Goal: Task Accomplishment & Management: Manage account settings

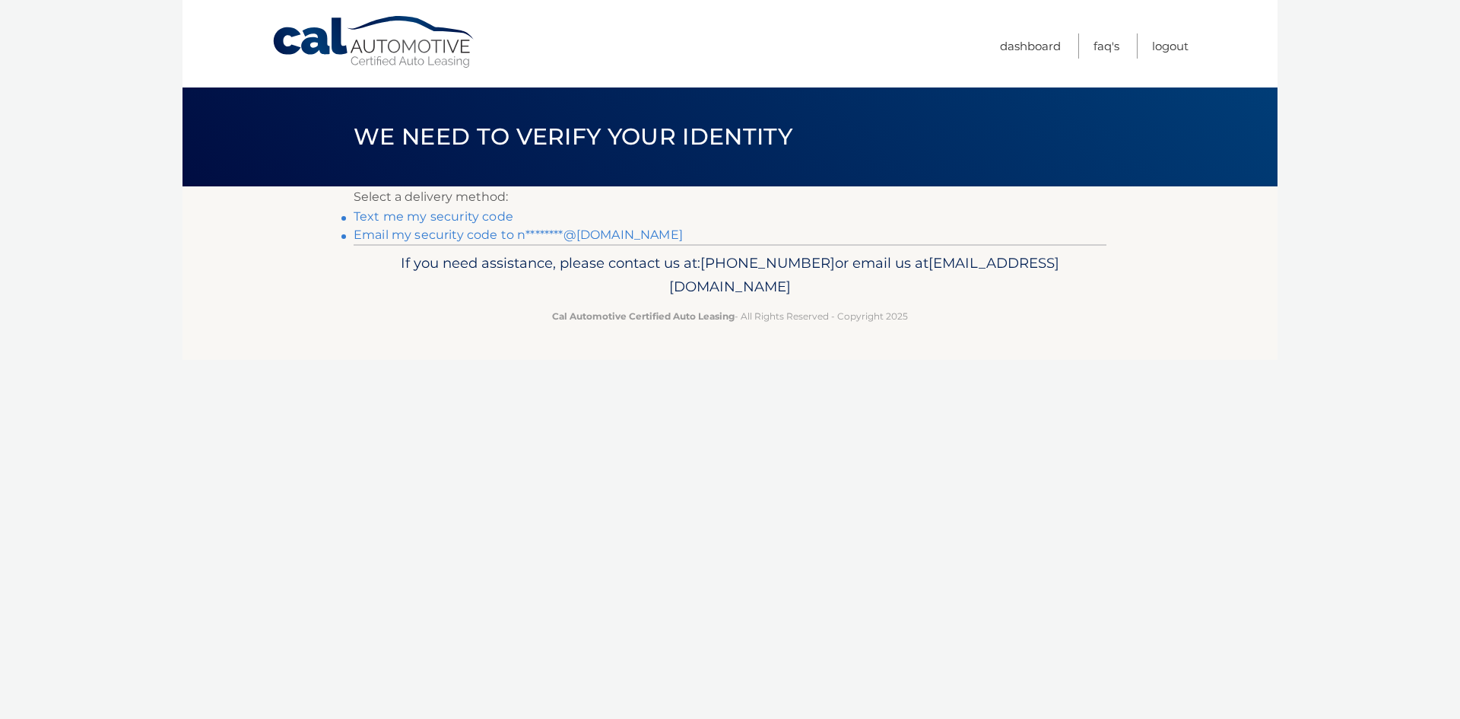
click at [499, 235] on link "Email my security code to n********@hotmail.com" at bounding box center [518, 234] width 329 height 14
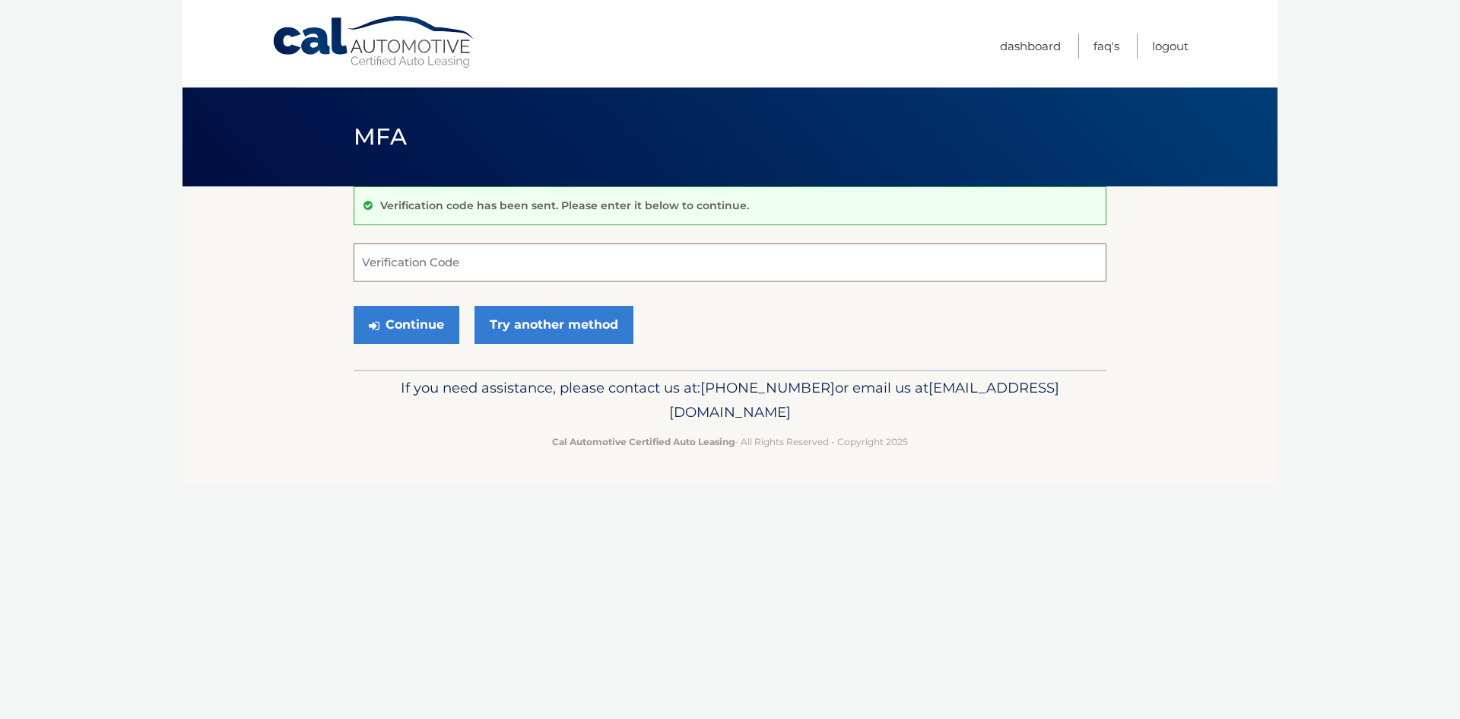
click at [453, 267] on input "Verification Code" at bounding box center [730, 262] width 753 height 38
type input "110755"
click at [423, 331] on button "Continue" at bounding box center [407, 325] width 106 height 38
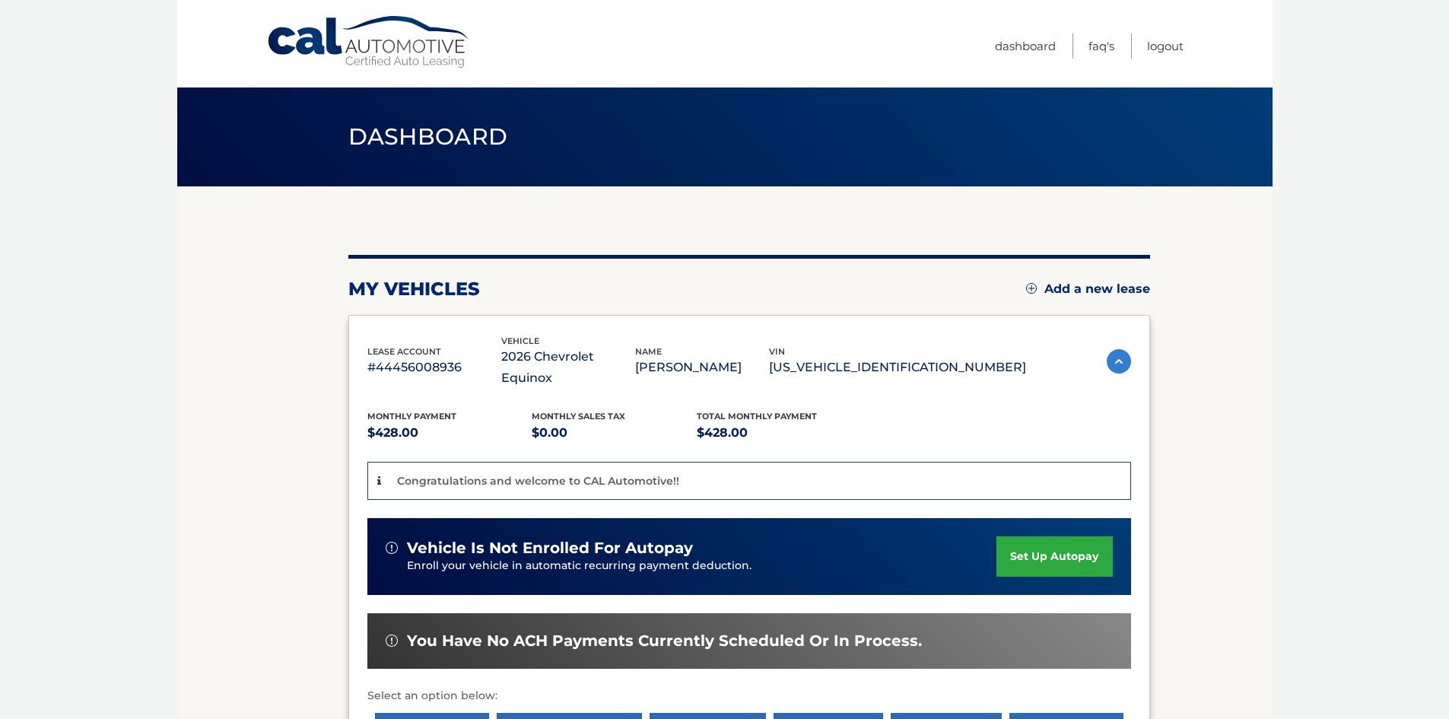
click at [1074, 536] on link "set up autopay" at bounding box center [1054, 556] width 116 height 40
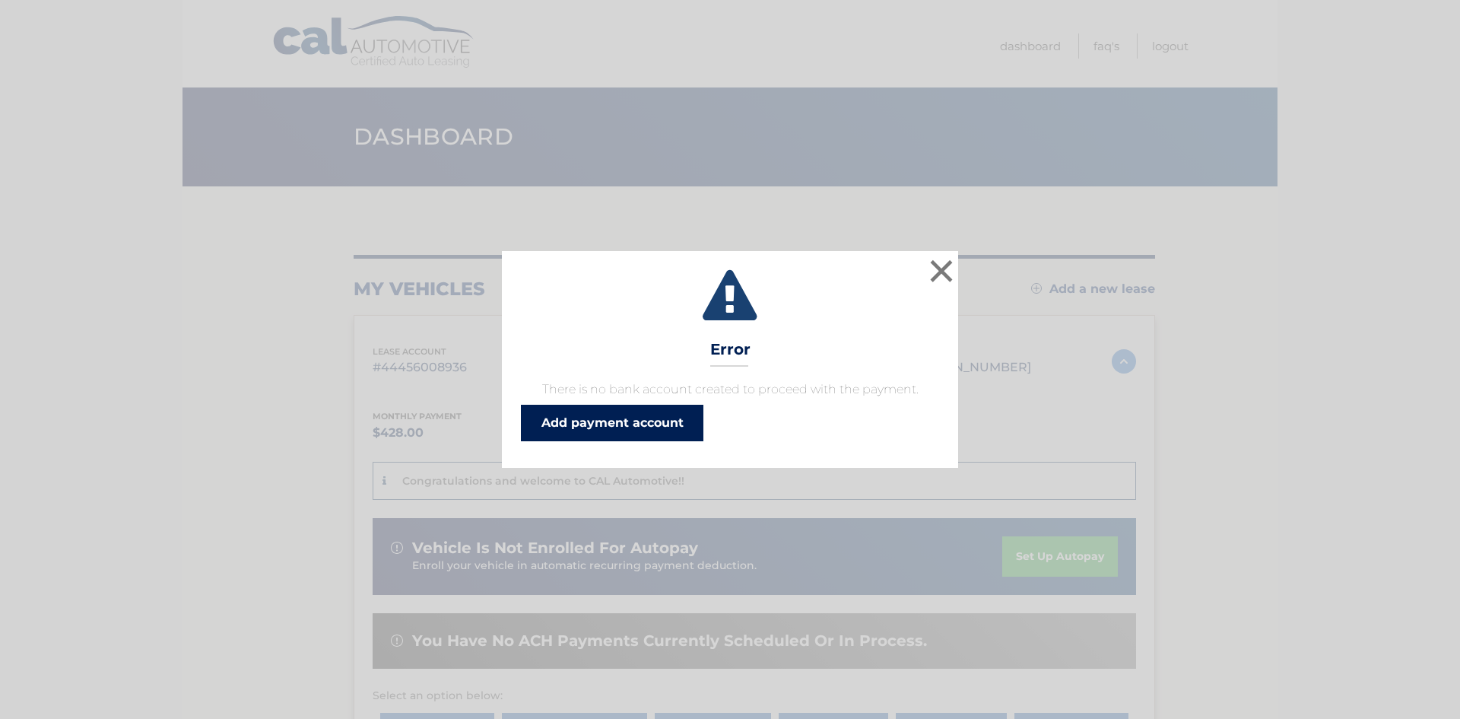
click at [627, 417] on link "Add payment account" at bounding box center [612, 423] width 183 height 37
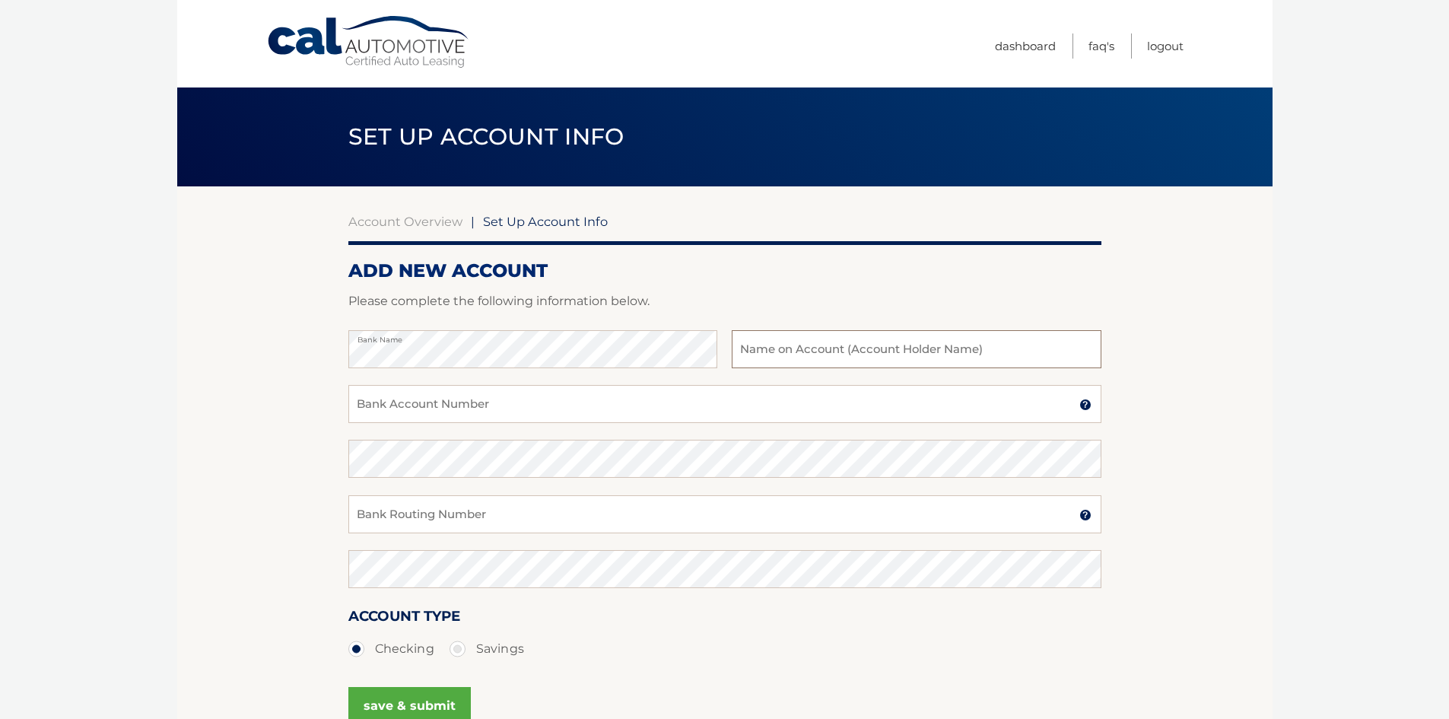
click at [818, 353] on input "text" at bounding box center [916, 349] width 369 height 38
type input "SEAN GUERREIRO"
click at [581, 400] on input "Bank Account Number" at bounding box center [724, 404] width 753 height 38
type input "4351507848"
click at [506, 513] on input "Bank Routing Number" at bounding box center [724, 514] width 753 height 38
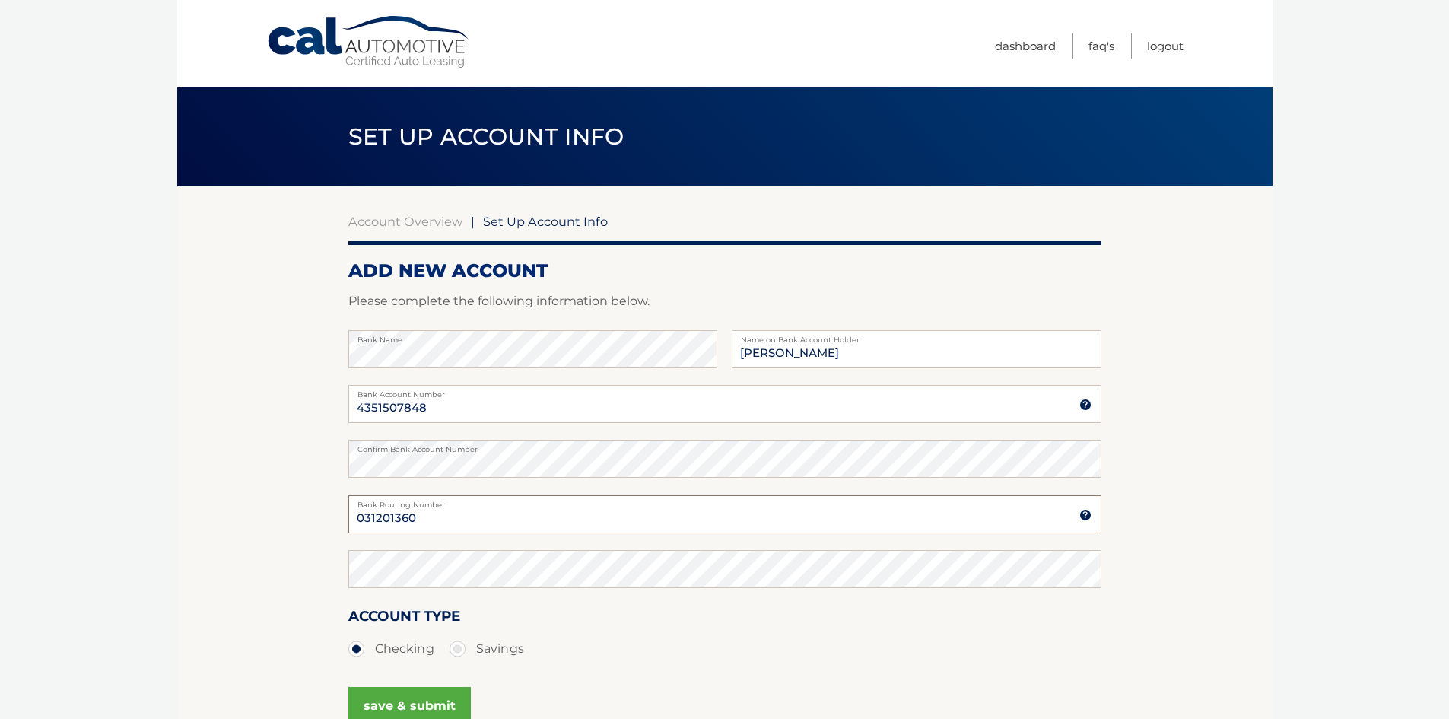
type input "031201360"
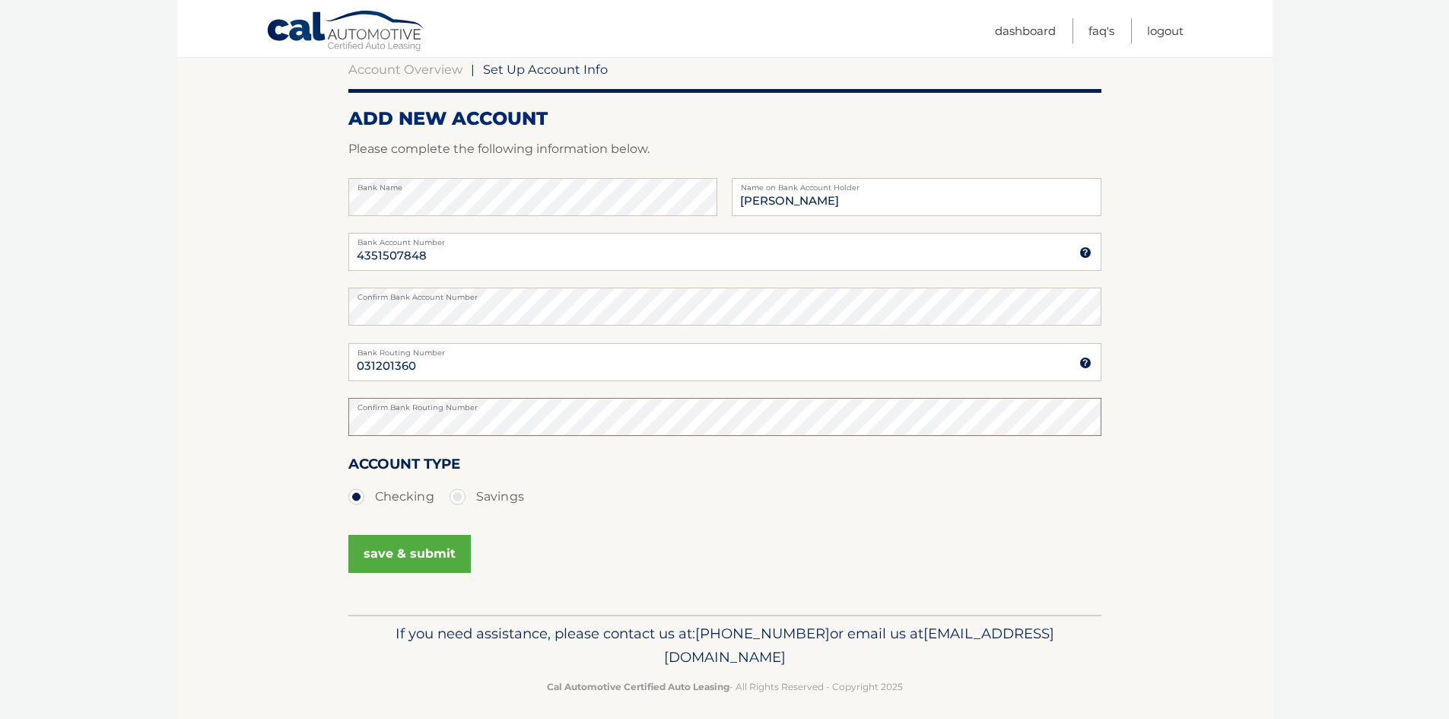
scroll to position [163, 0]
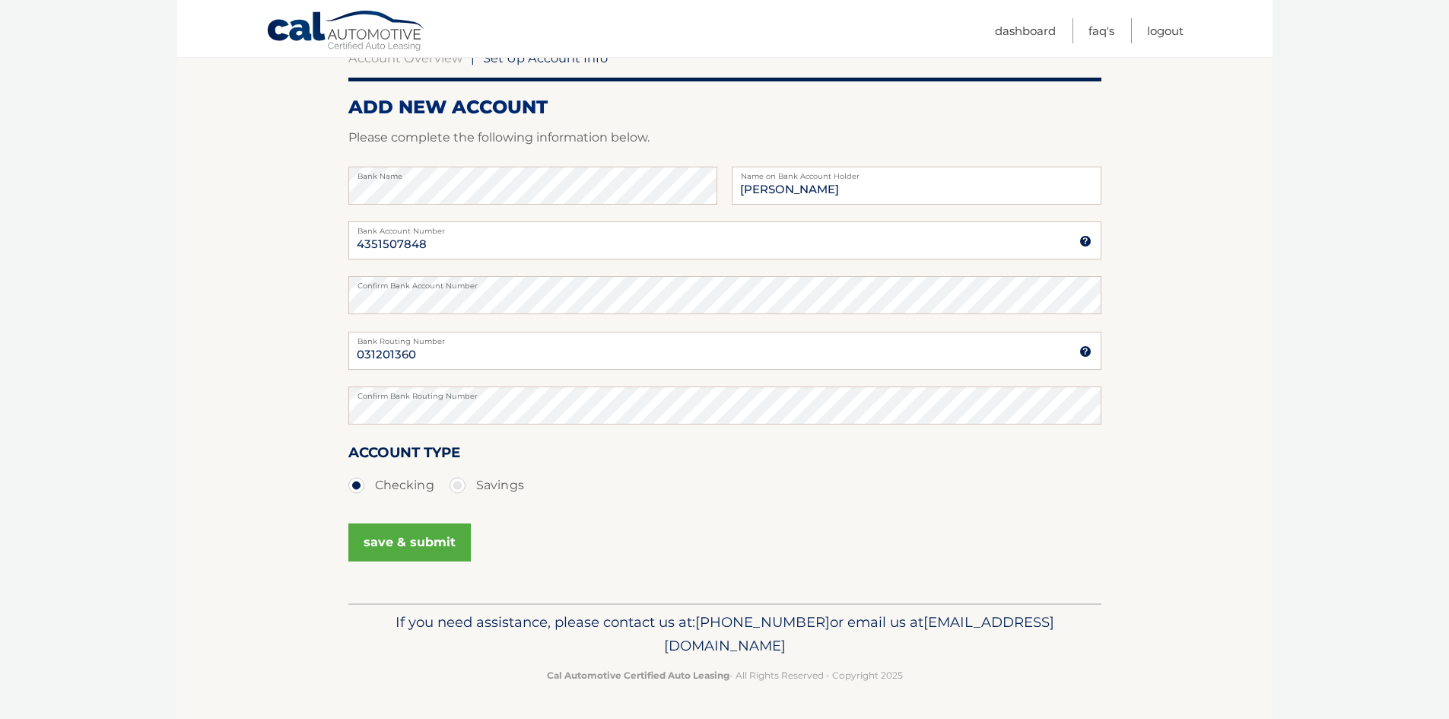
click at [408, 535] on button "save & submit" at bounding box center [409, 542] width 122 height 38
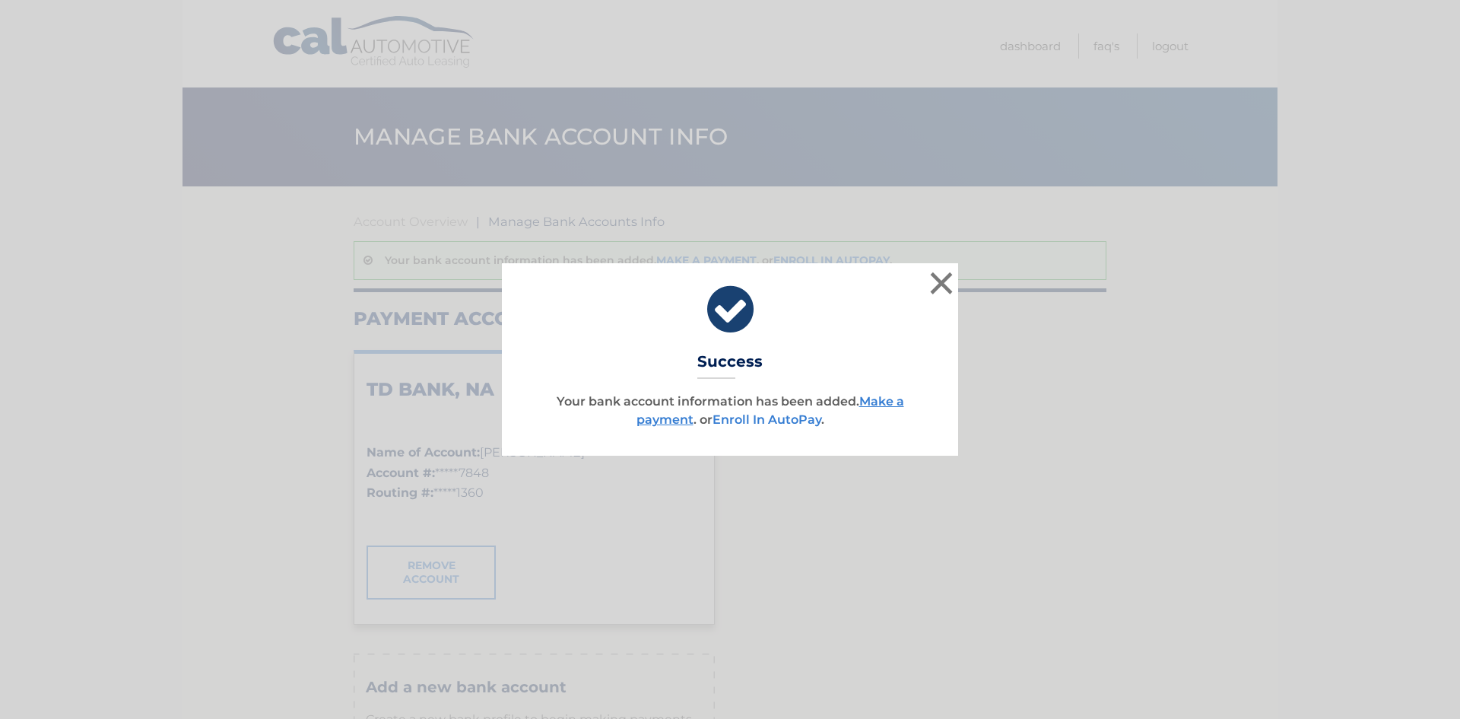
click at [776, 421] on link "Enroll In AutoPay" at bounding box center [767, 419] width 109 height 14
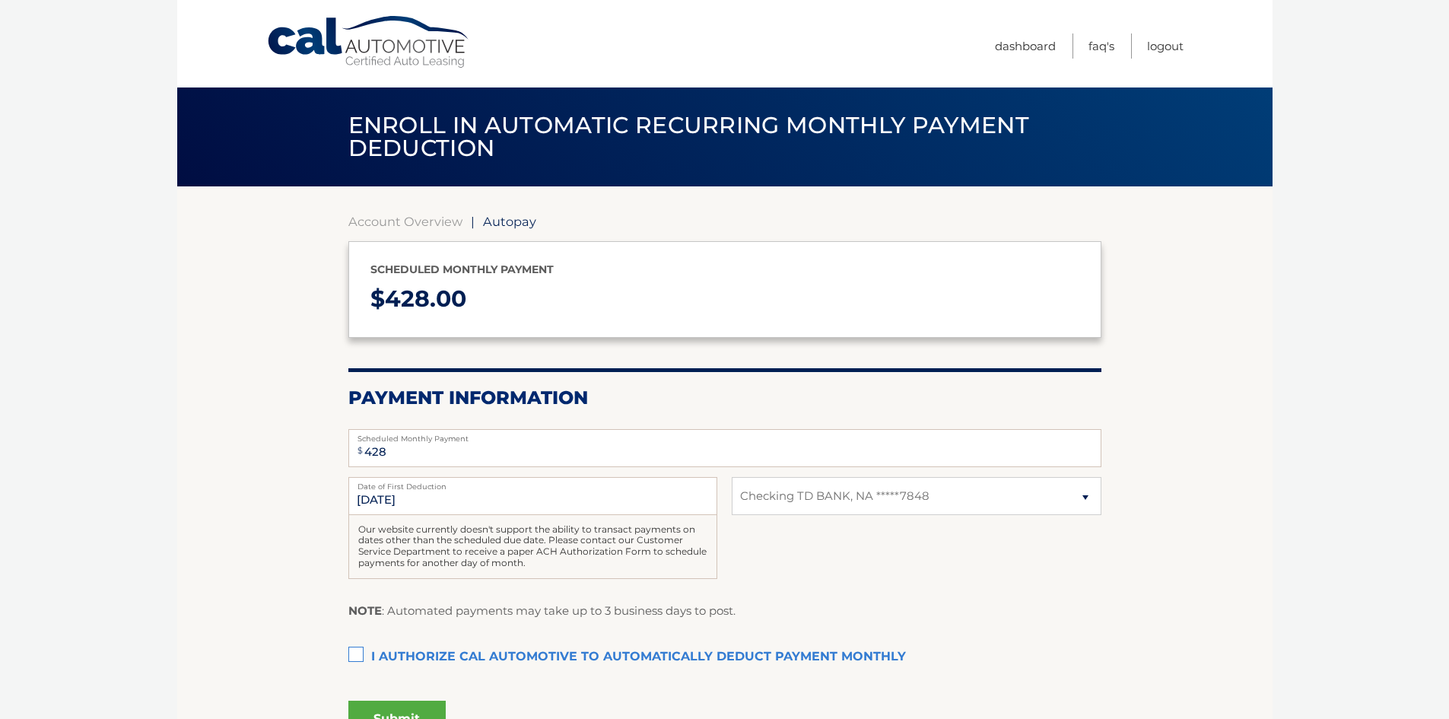
select select "M2RlNmRkMDctNWQ1MC00NGE4LTkwYTUtZWU4NDYyNTEzMjhl"
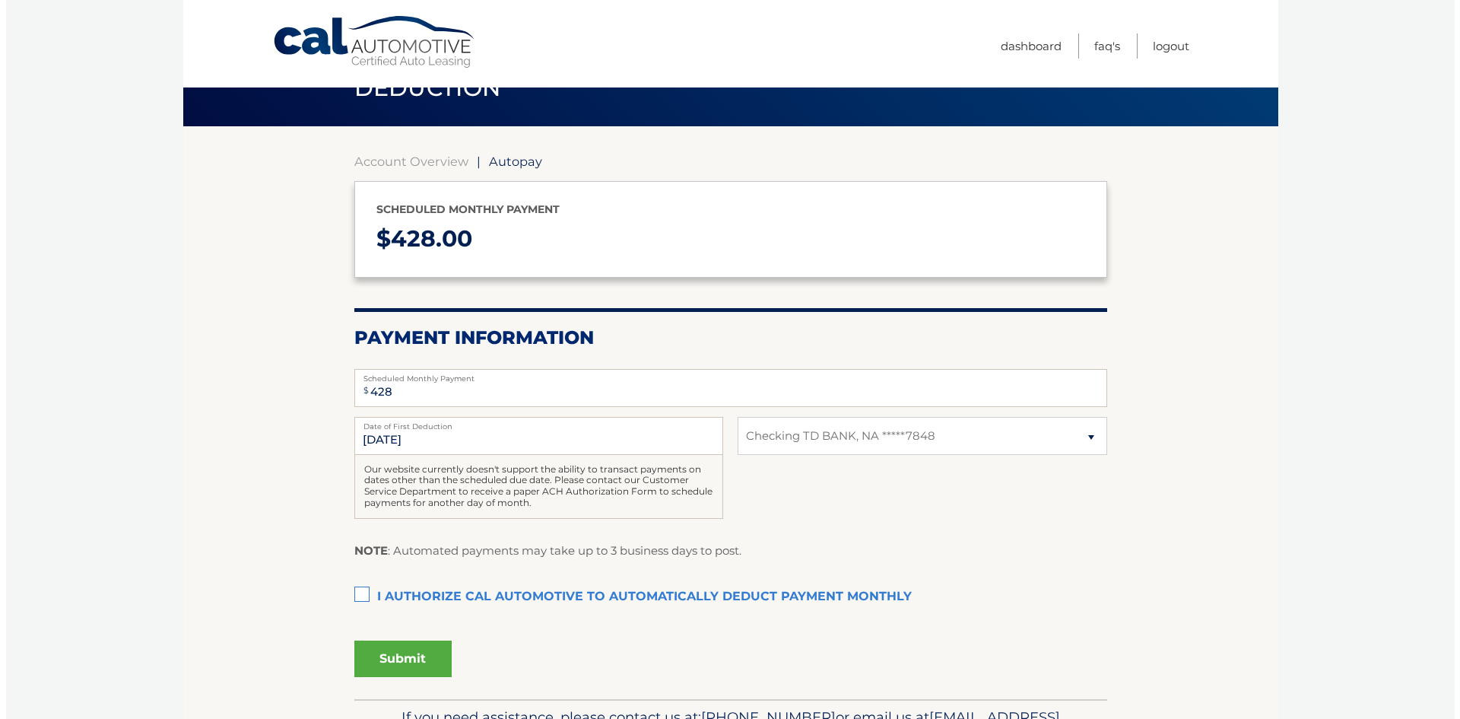
scroll to position [152, 0]
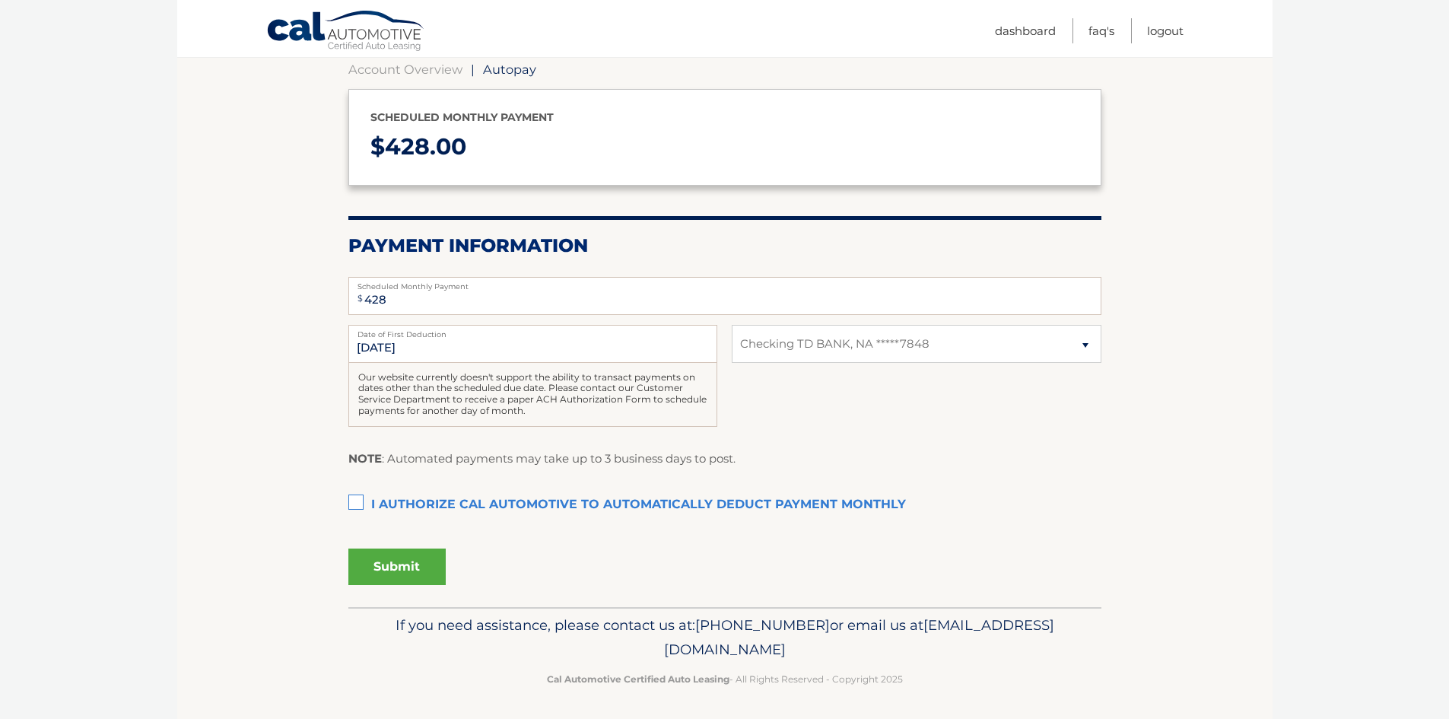
click at [354, 503] on label "I authorize cal automotive to automatically deduct payment monthly This checkbo…" at bounding box center [724, 505] width 753 height 30
click at [0, 0] on input "I authorize cal automotive to automatically deduct payment monthly This checkbo…" at bounding box center [0, 0] width 0 height 0
click at [395, 573] on button "Submit" at bounding box center [396, 566] width 97 height 37
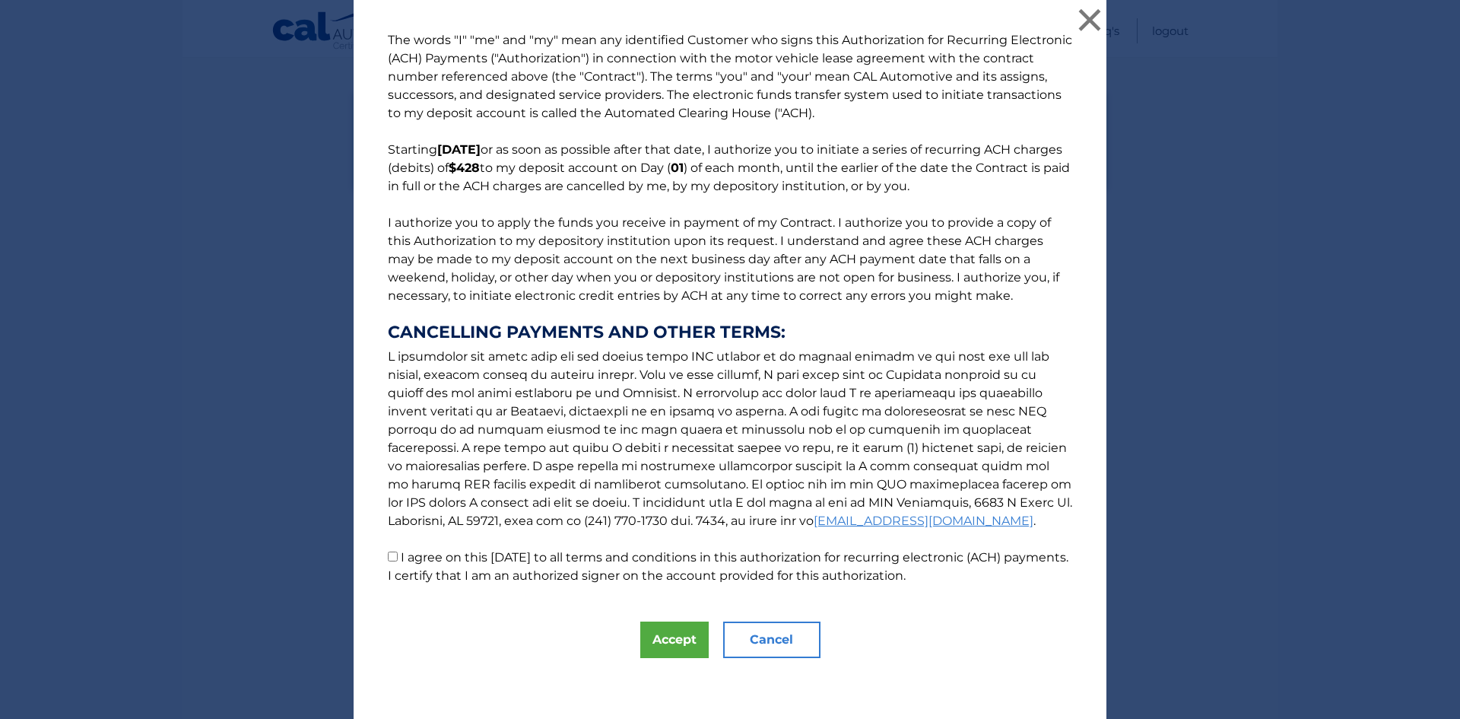
click at [388, 553] on input "I agree on this [DATE] to all terms and conditions in this authorization for re…" at bounding box center [393, 556] width 10 height 10
checkbox input "true"
click at [668, 640] on button "Accept" at bounding box center [674, 639] width 68 height 37
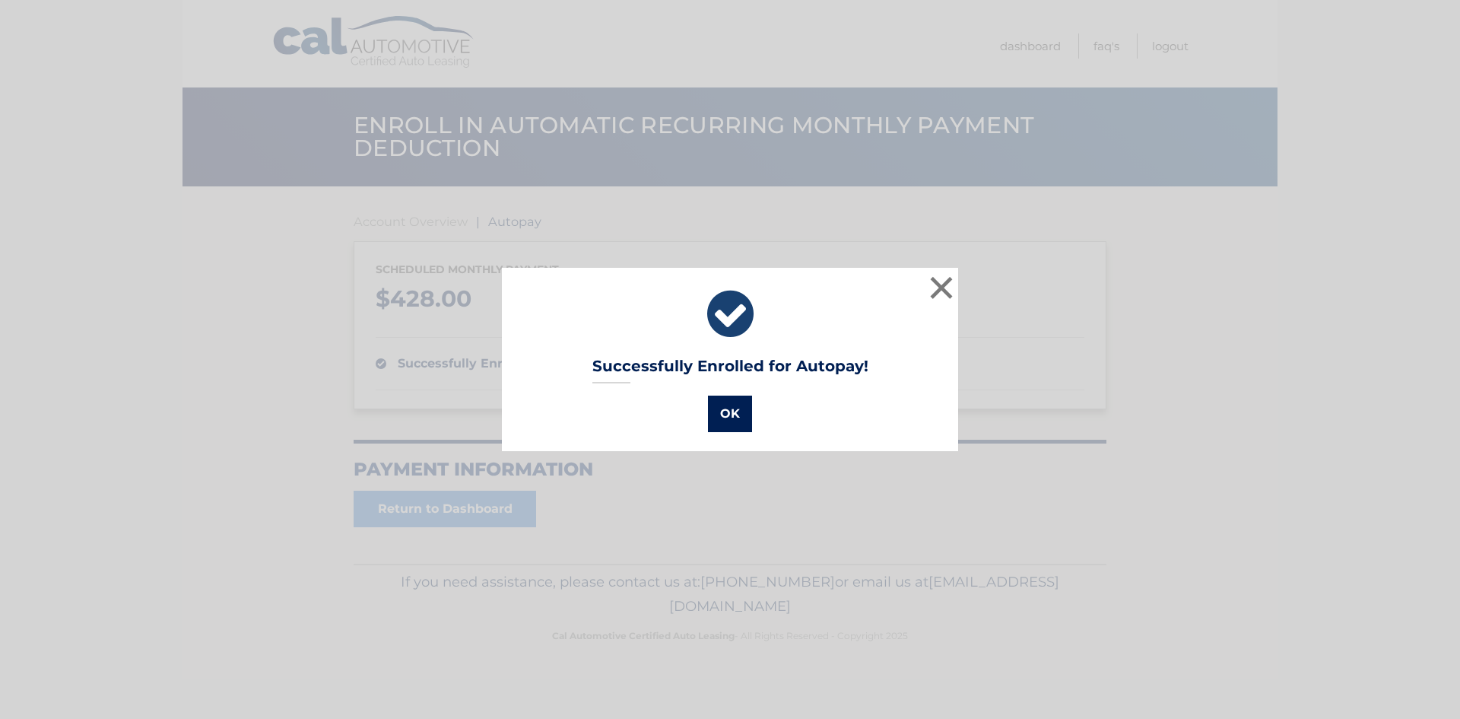
click at [719, 425] on button "OK" at bounding box center [730, 413] width 44 height 37
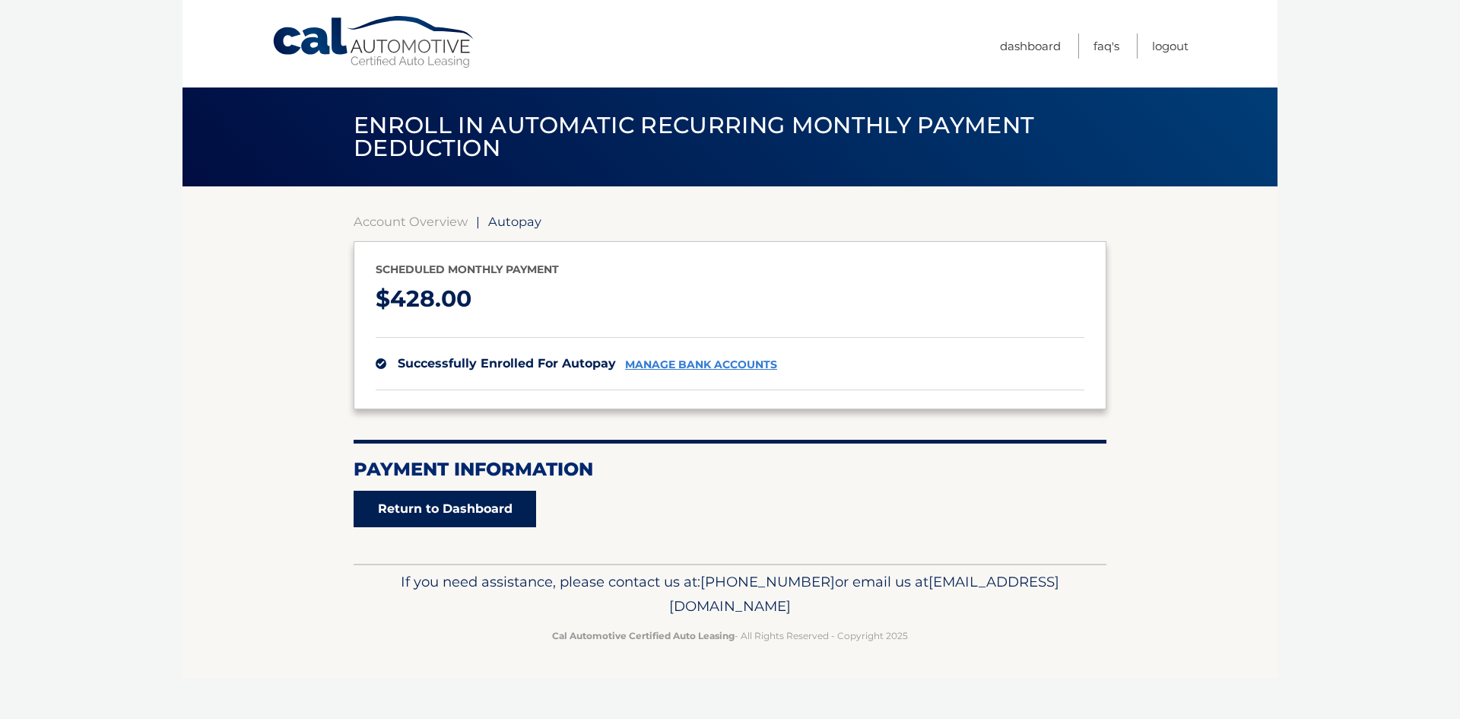
click at [514, 517] on link "Return to Dashboard" at bounding box center [445, 508] width 183 height 37
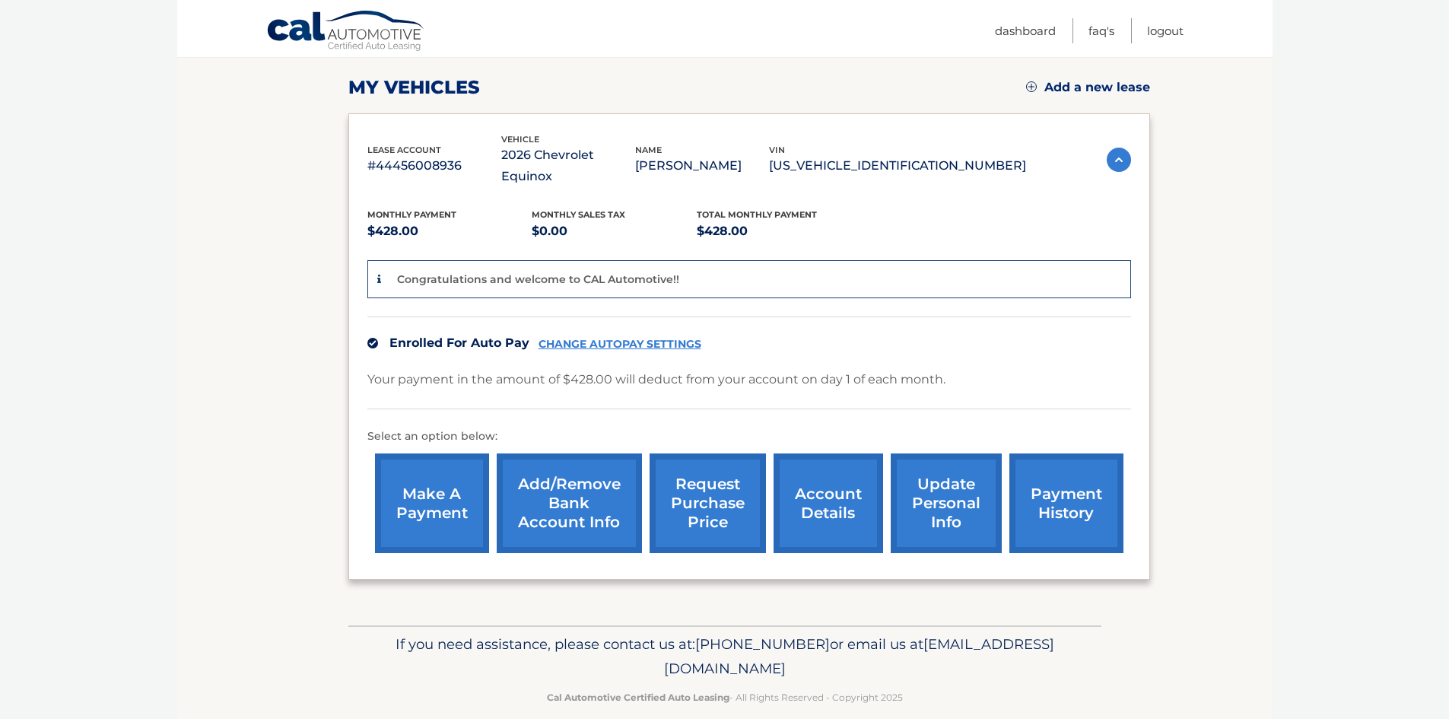
scroll to position [202, 0]
click at [1169, 34] on link "Logout" at bounding box center [1165, 30] width 37 height 25
